Goal: Task Accomplishment & Management: Complete application form

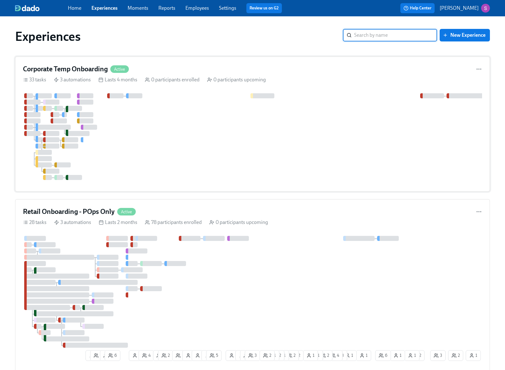
click at [203, 189] on div "Corporate Temp Onboarding Active 33 tasks 3 automations Lasts 4 months 0 partic…" at bounding box center [252, 124] width 475 height 135
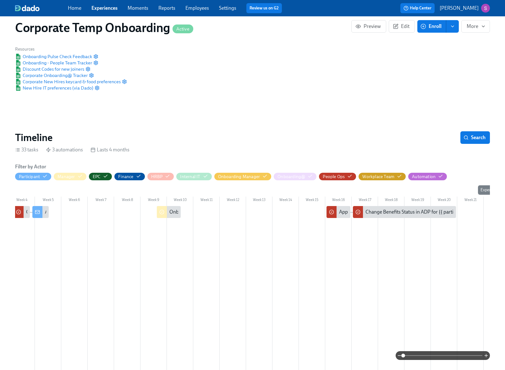
scroll to position [0, 86]
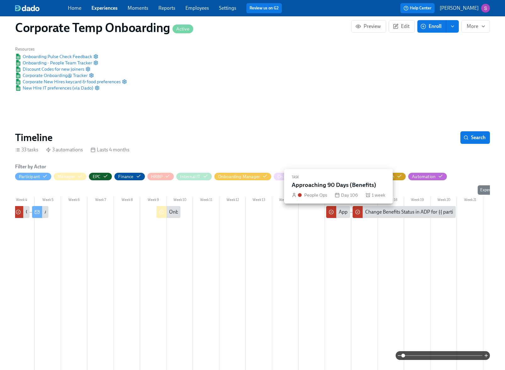
click at [335, 211] on div at bounding box center [331, 212] width 10 height 12
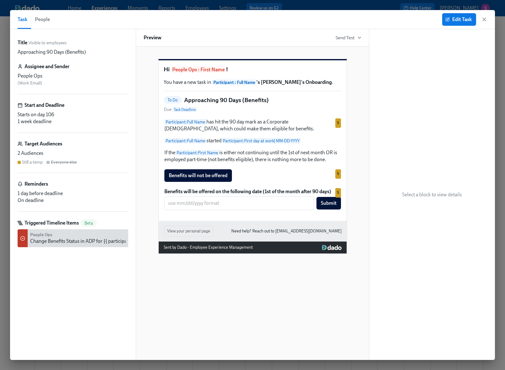
click at [44, 25] on button "People" at bounding box center [42, 19] width 23 height 19
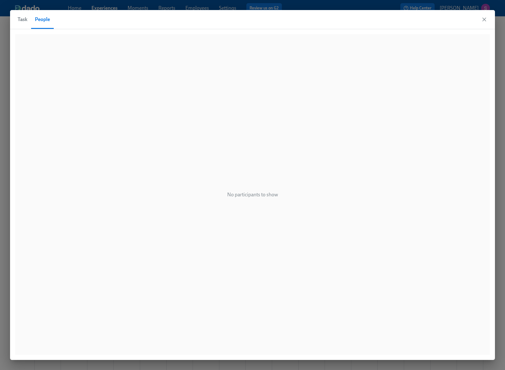
click at [25, 22] on span "Task" at bounding box center [23, 19] width 10 height 9
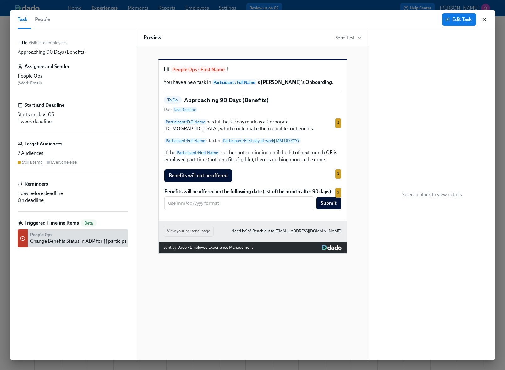
click at [485, 20] on icon "button" at bounding box center [484, 19] width 3 height 3
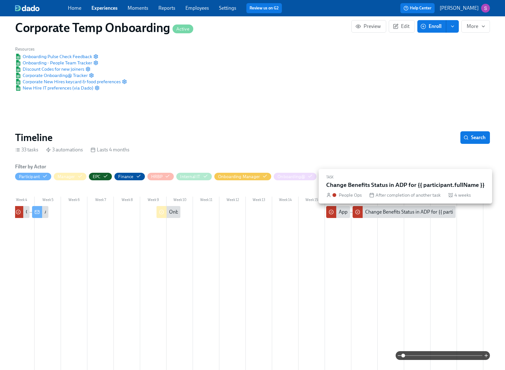
click at [416, 216] on div "Change Benefits Status in ADP for {{ participant.fullName }}" at bounding box center [404, 212] width 103 height 12
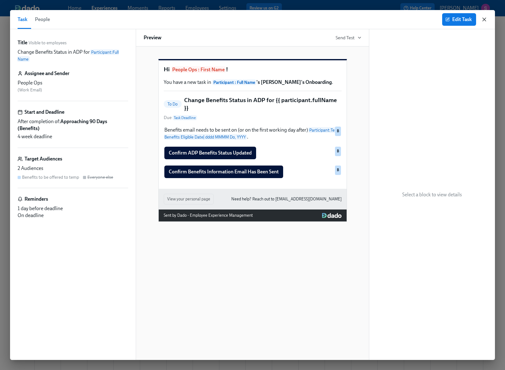
click at [485, 19] on icon "button" at bounding box center [484, 19] width 6 height 6
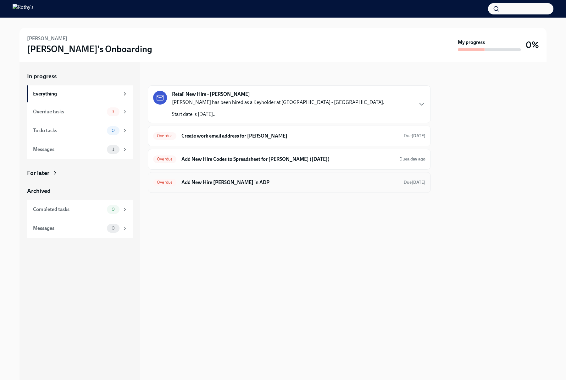
click at [313, 181] on h6 "Add New Hire Brett Bukowski in ADP" at bounding box center [289, 182] width 217 height 7
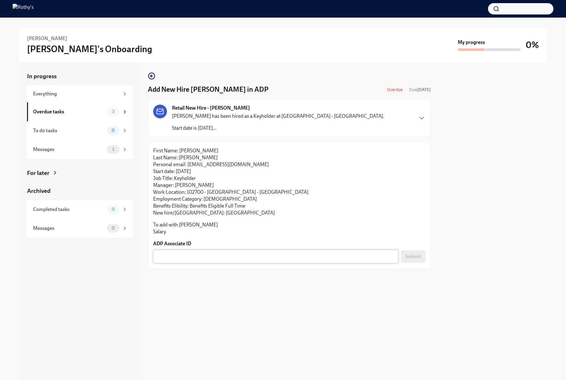
click at [267, 257] on textarea "ADP Associate ID" at bounding box center [276, 257] width 238 height 8
paste textarea "GMQA4T4GV"
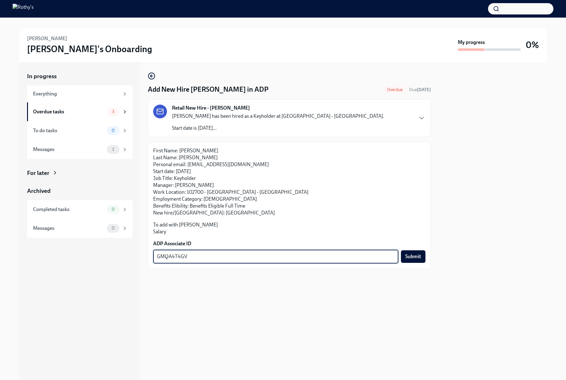
type textarea "GMQA4T4GV"
click at [416, 256] on span "Submit" at bounding box center [413, 257] width 16 height 6
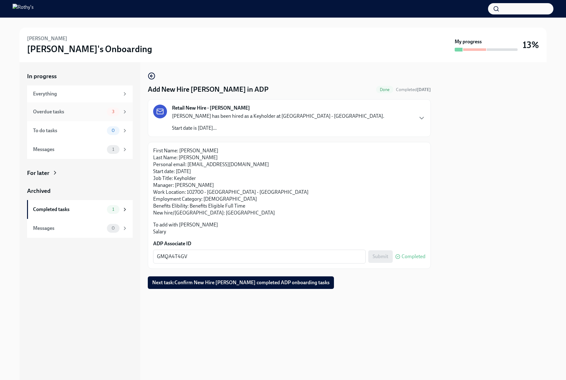
click at [94, 114] on div "Overdue tasks" at bounding box center [68, 111] width 71 height 7
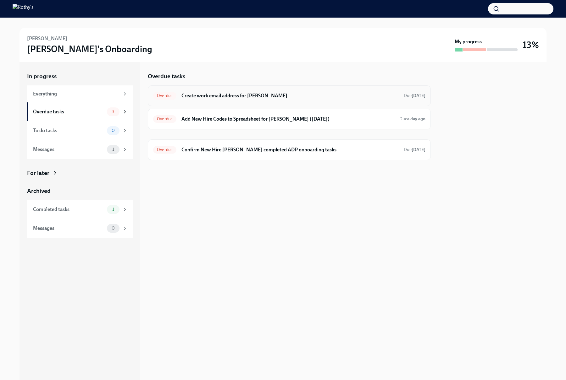
click at [241, 96] on h6 "Create work email address for Brett Bukowski" at bounding box center [289, 95] width 217 height 7
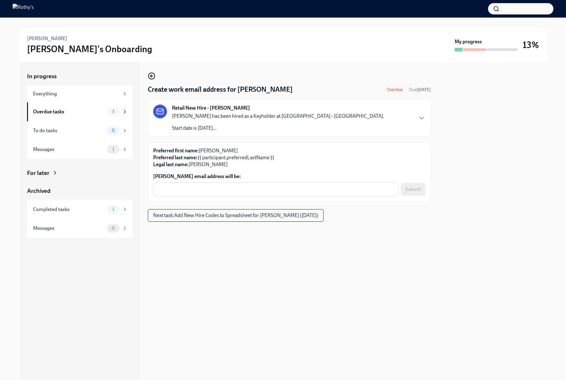
drag, startPoint x: 288, startPoint y: 91, endPoint x: 239, endPoint y: 90, distance: 48.1
click at [239, 90] on div "Create work email address for Brett Bukowski Overdue Due 13 days ago" at bounding box center [289, 89] width 283 height 9
copy h4 "Brett Bukowski"
click at [213, 188] on textarea "Brett Bukowski's email address will be:" at bounding box center [276, 190] width 238 height 8
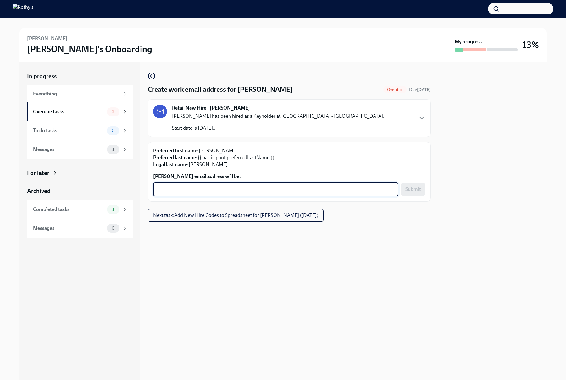
paste textarea "Brett Bukowski"
click at [171, 189] on textarea "Brett Bukowski" at bounding box center [276, 190] width 238 height 8
click at [199, 189] on textarea "Brettbukowski" at bounding box center [276, 190] width 238 height 8
type textarea "Brettbukowski@rothys.com"
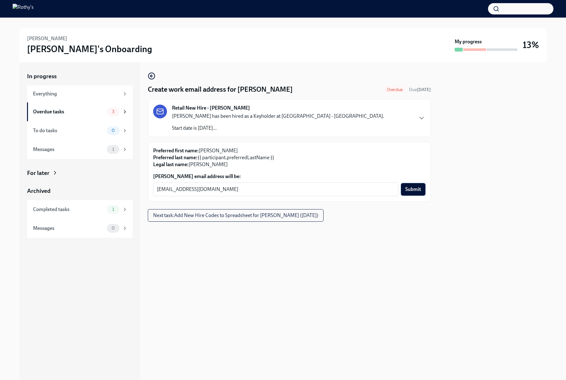
click at [419, 190] on span "Submit" at bounding box center [413, 189] width 16 height 6
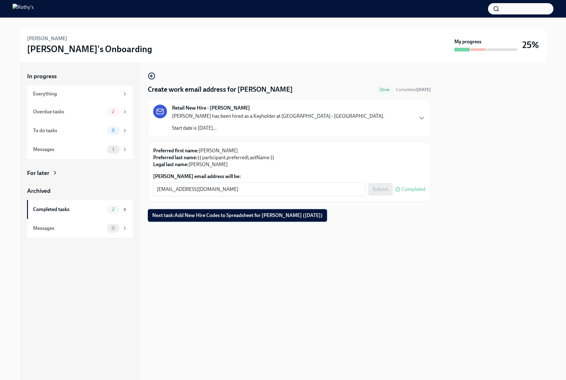
click at [256, 221] on button "Next task : Add New Hire Codes to Spreadsheet for Brett Bukowski (10/09/2025)" at bounding box center [237, 215] width 179 height 13
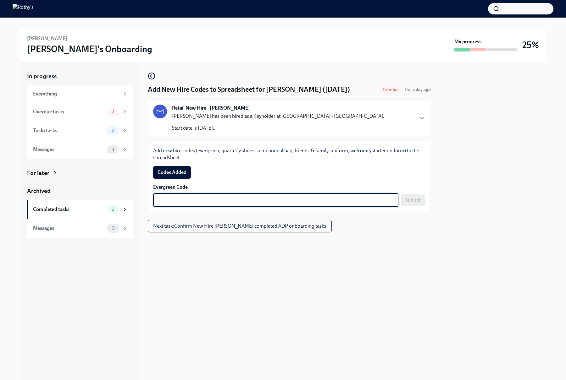
click at [337, 197] on textarea "Evergreen Code" at bounding box center [276, 200] width 238 height 8
paste textarea "E-FF-T2V6BV"
type textarea "E-FF-T2V6BV"
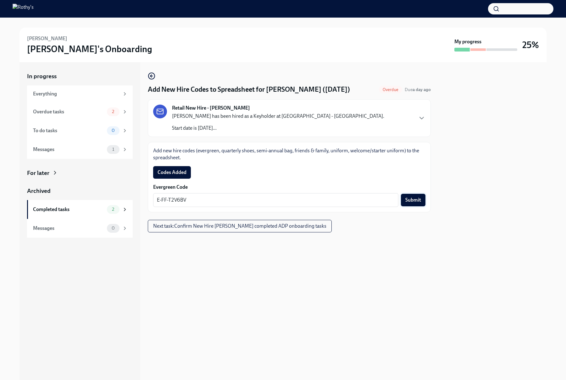
click at [411, 200] on span "Submit" at bounding box center [413, 200] width 16 height 6
click at [177, 174] on span "Codes Added" at bounding box center [171, 172] width 29 height 6
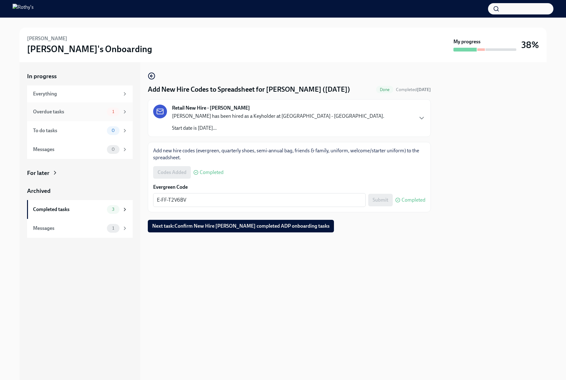
click at [76, 115] on div "Overdue tasks 1" at bounding box center [80, 111] width 95 height 9
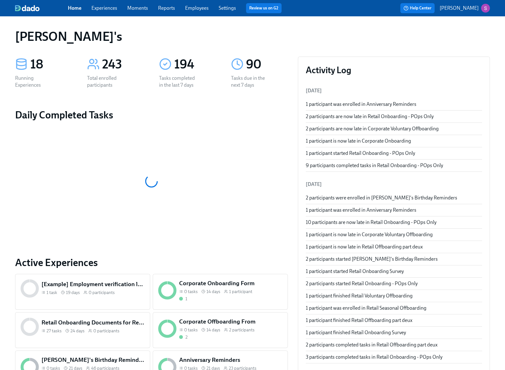
click at [106, 8] on link "Experiences" at bounding box center [104, 8] width 26 height 6
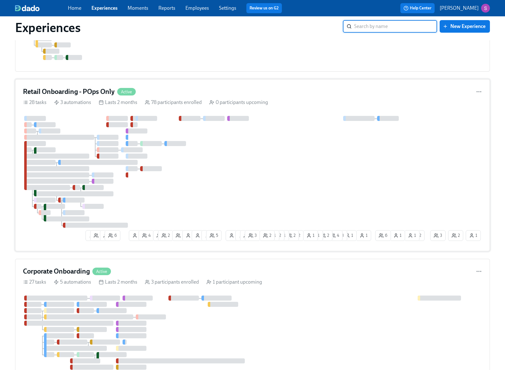
scroll to position [124, 0]
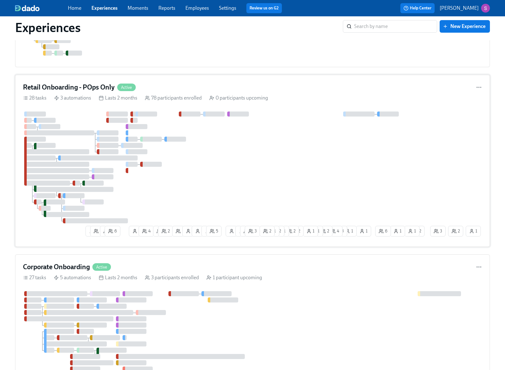
click at [193, 184] on div at bounding box center [226, 168] width 406 height 112
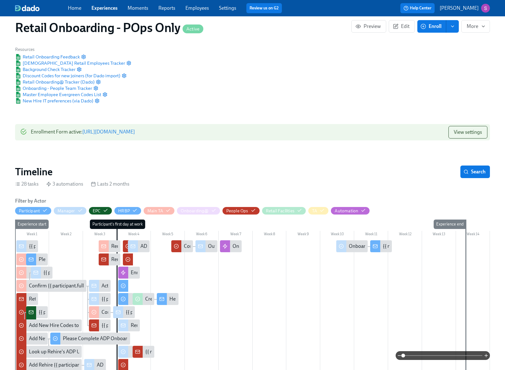
click at [378, 249] on div at bounding box center [375, 246] width 10 height 12
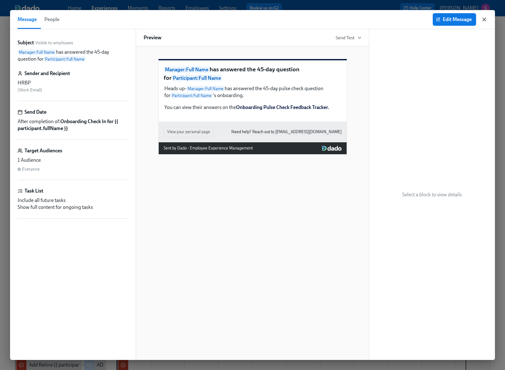
click at [487, 21] on icon "button" at bounding box center [484, 19] width 6 height 6
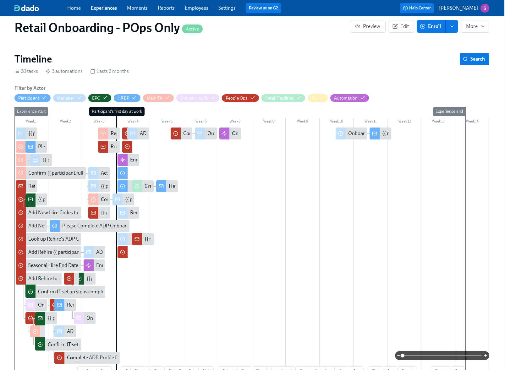
scroll to position [0, 11139]
